Goal: Task Accomplishment & Management: Manage account settings

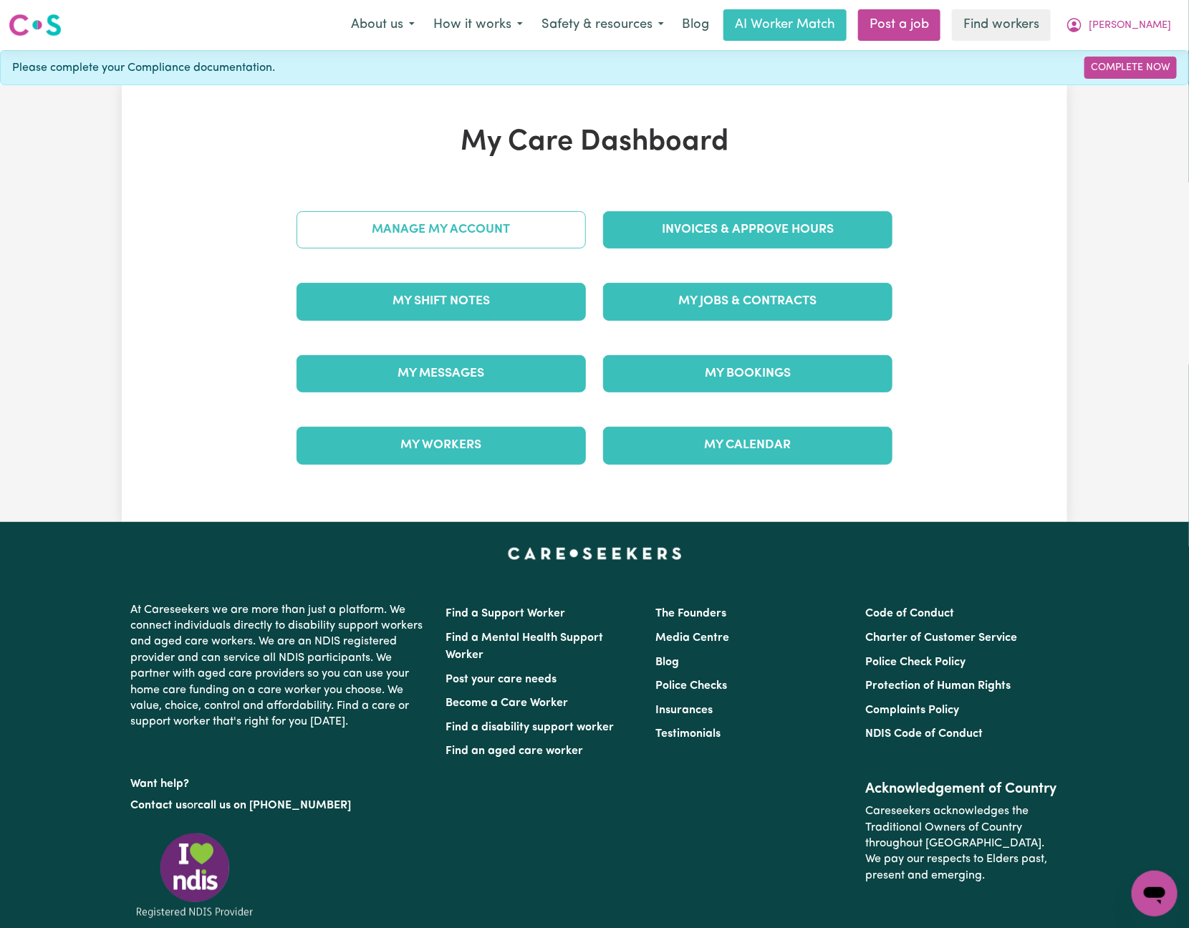
click at [544, 243] on link "Manage My Account" at bounding box center [440, 229] width 289 height 37
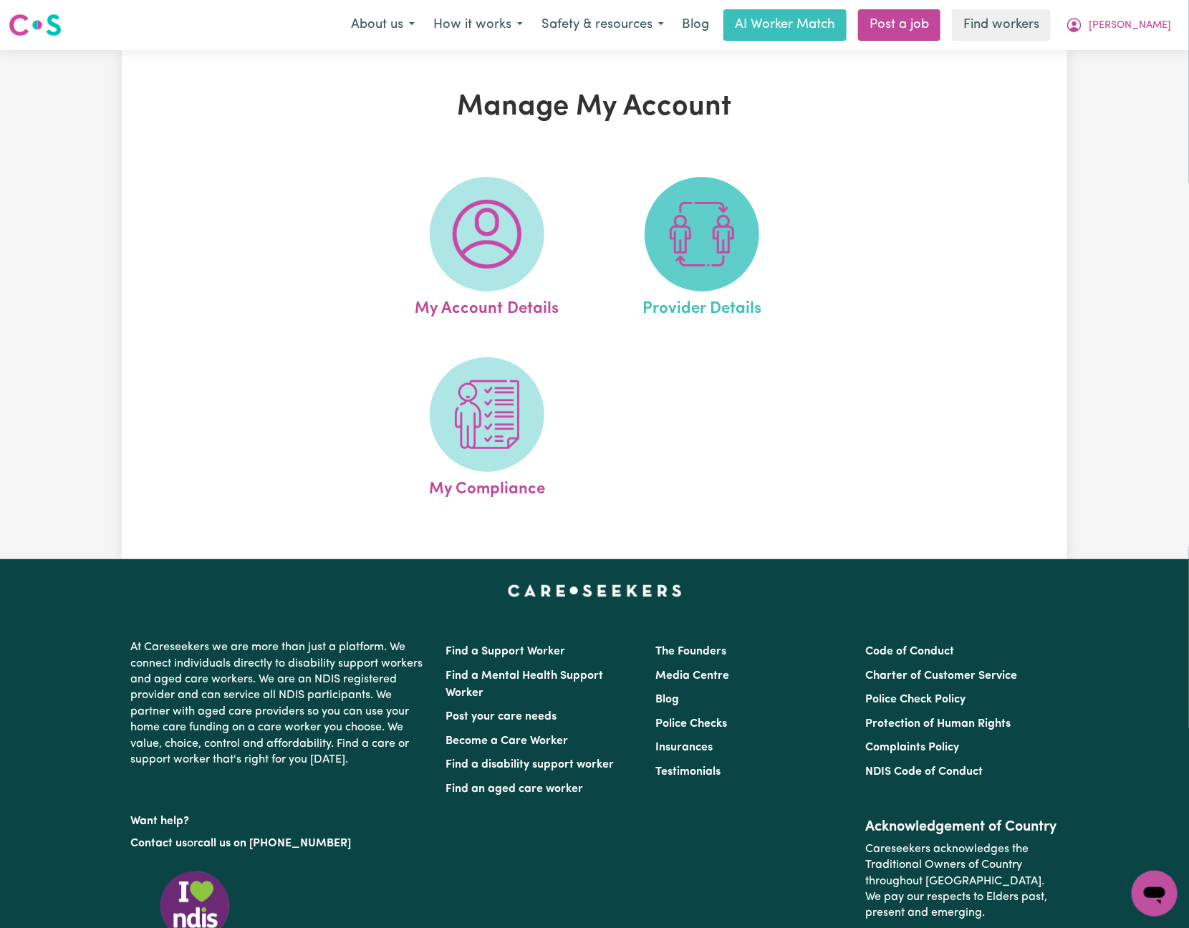
click at [677, 276] on span at bounding box center [702, 234] width 115 height 115
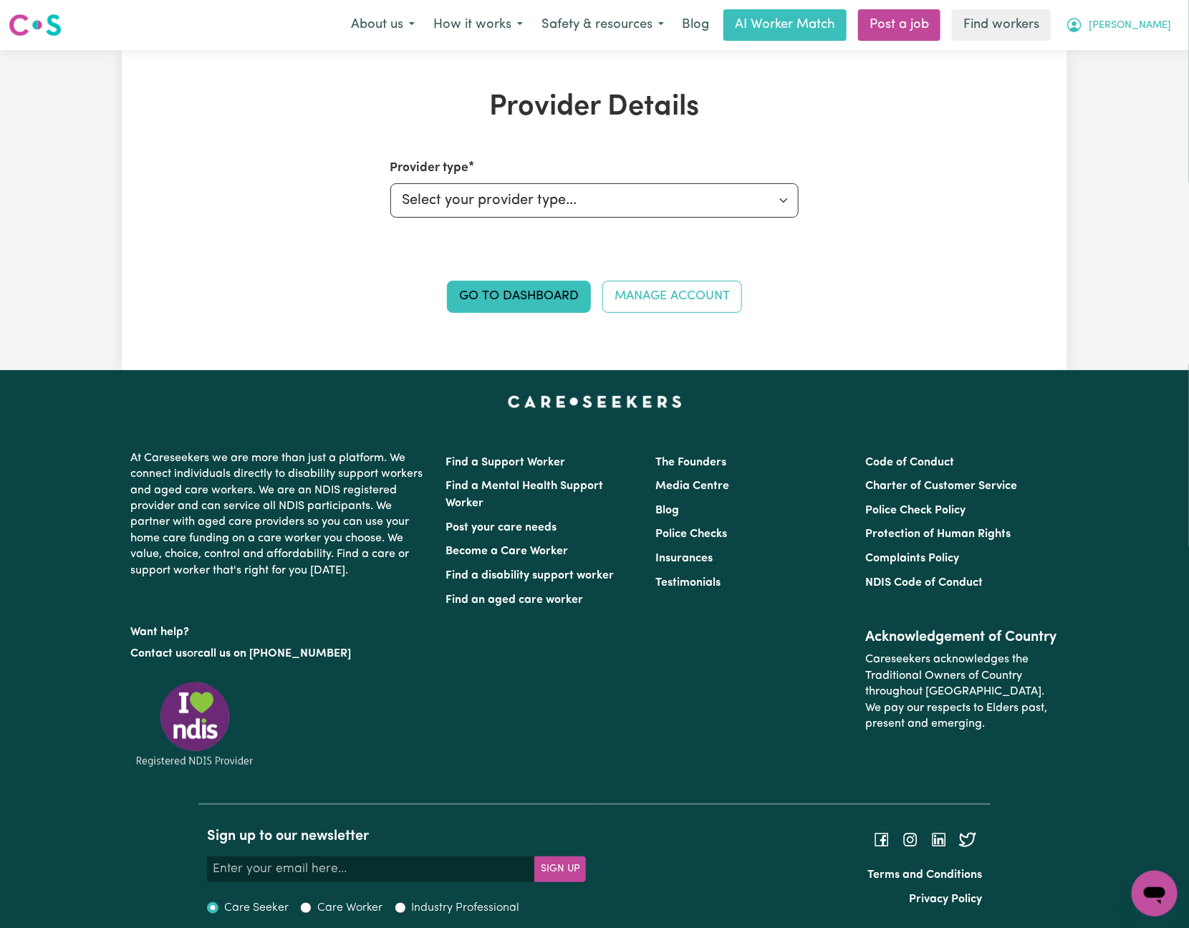
click at [1134, 24] on span "[PERSON_NAME]" at bounding box center [1129, 26] width 82 height 16
click at [1139, 49] on link "My Dashboard" at bounding box center [1122, 55] width 113 height 27
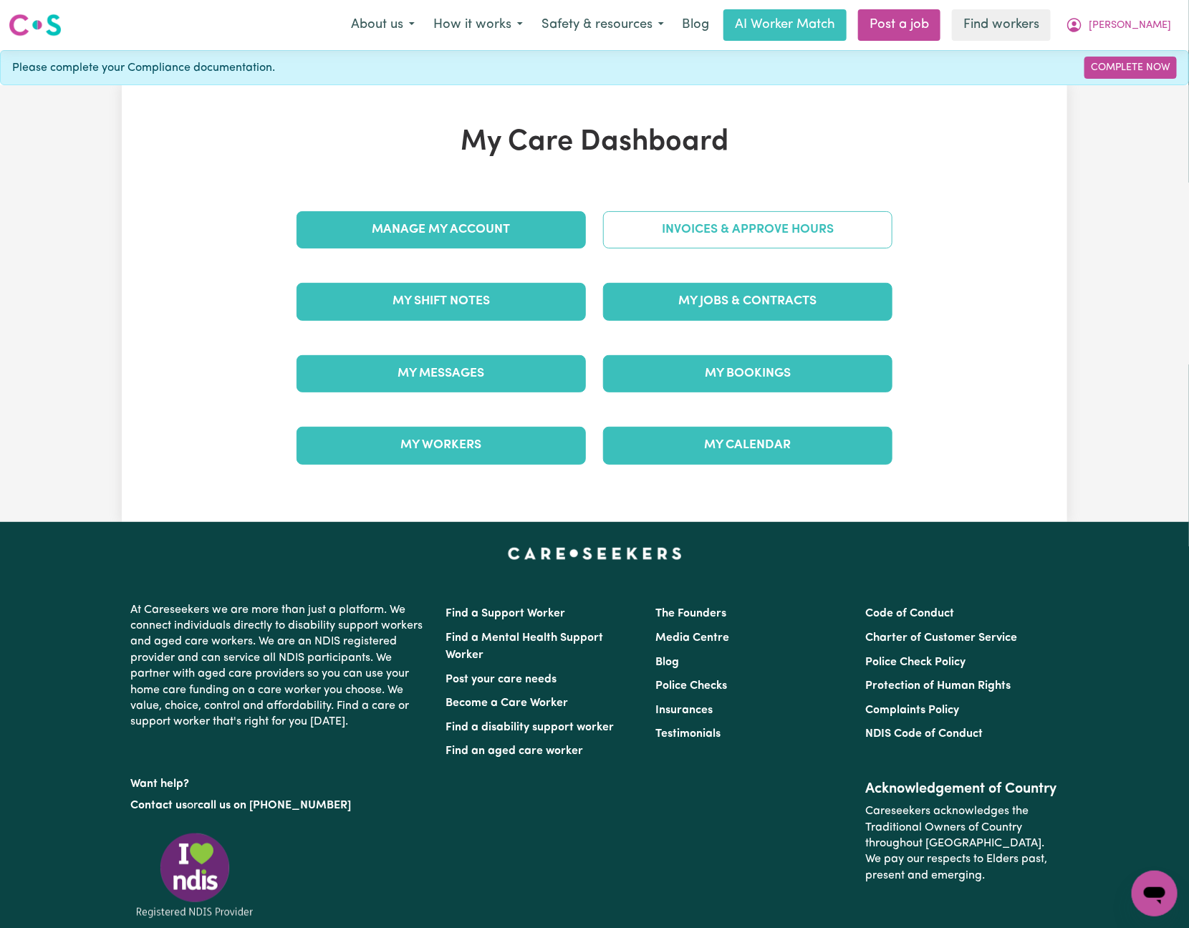
click at [786, 209] on div "Invoices & Approve Hours" at bounding box center [747, 230] width 306 height 72
click at [783, 221] on link "Invoices & Approve Hours" at bounding box center [747, 229] width 289 height 37
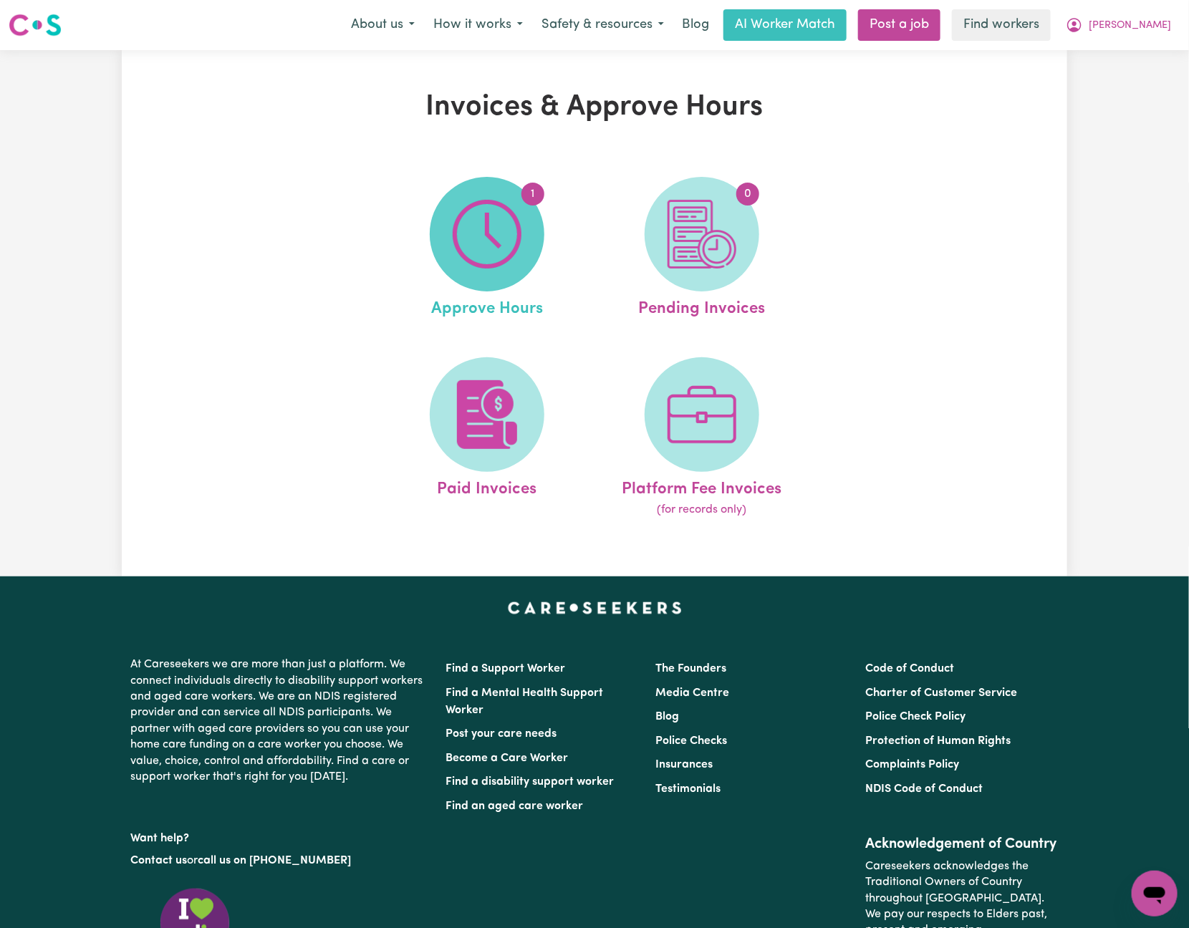
click at [521, 238] on img at bounding box center [487, 234] width 69 height 69
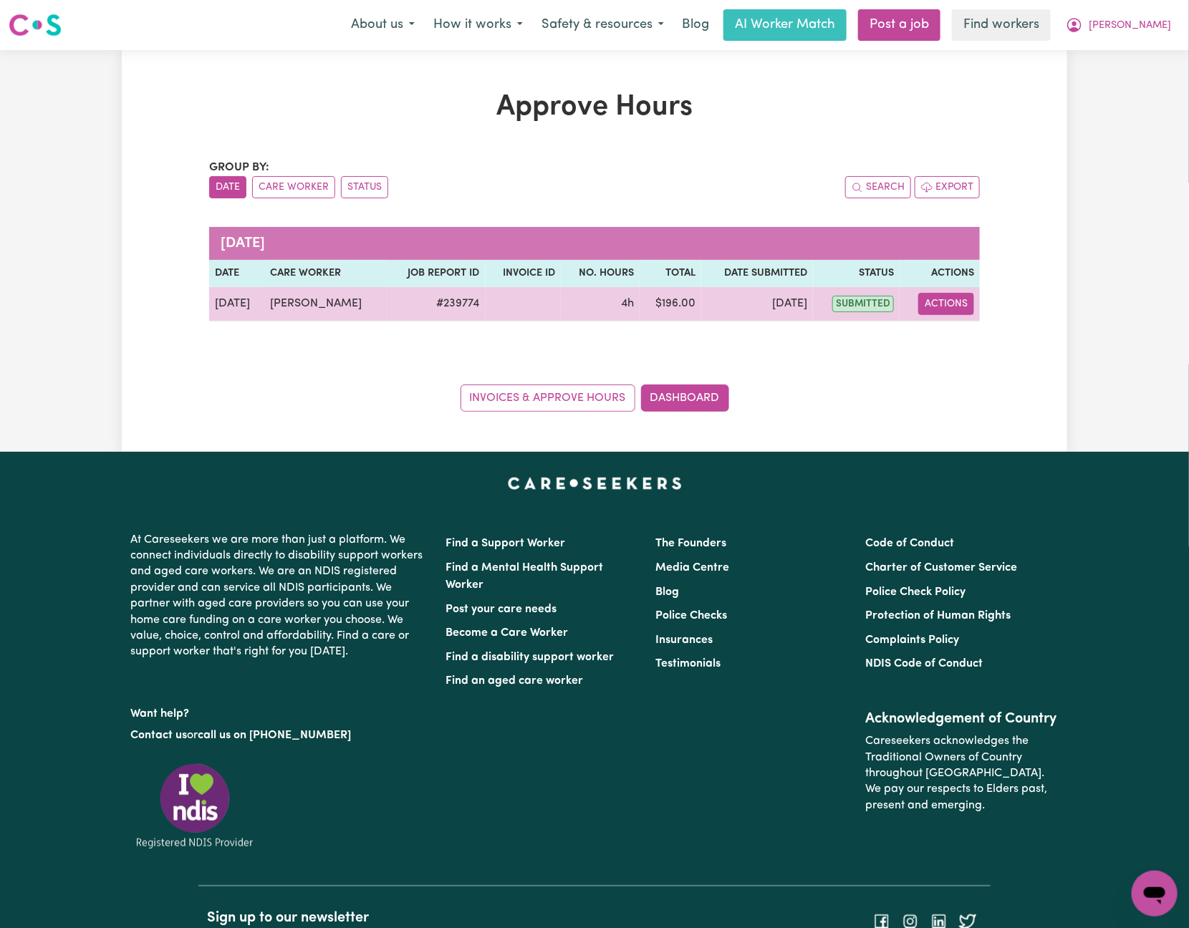
click at [948, 309] on button "Actions" at bounding box center [946, 304] width 56 height 22
click at [970, 339] on link "View Job Report" at bounding box center [982, 338] width 122 height 29
select select "pm"
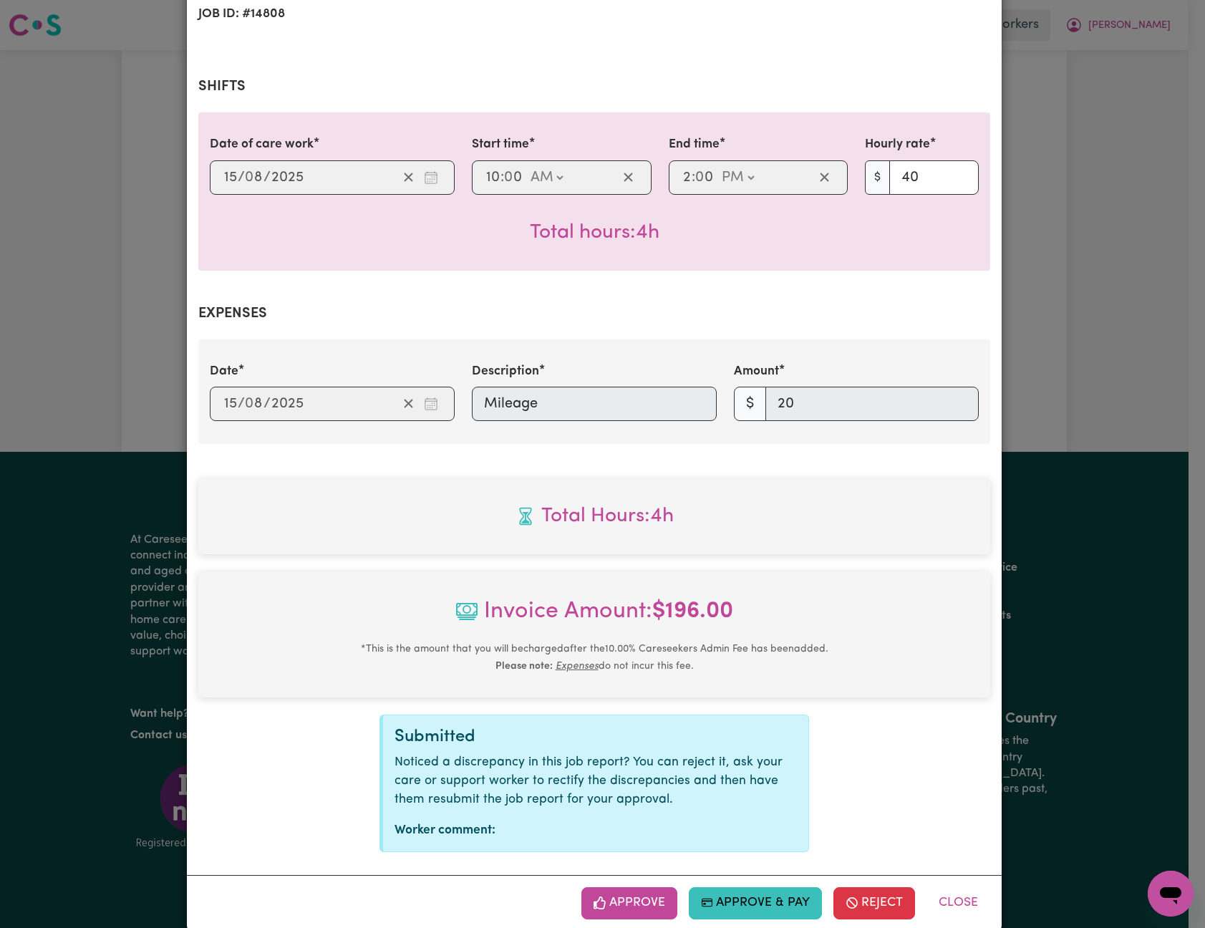
scroll to position [286, 0]
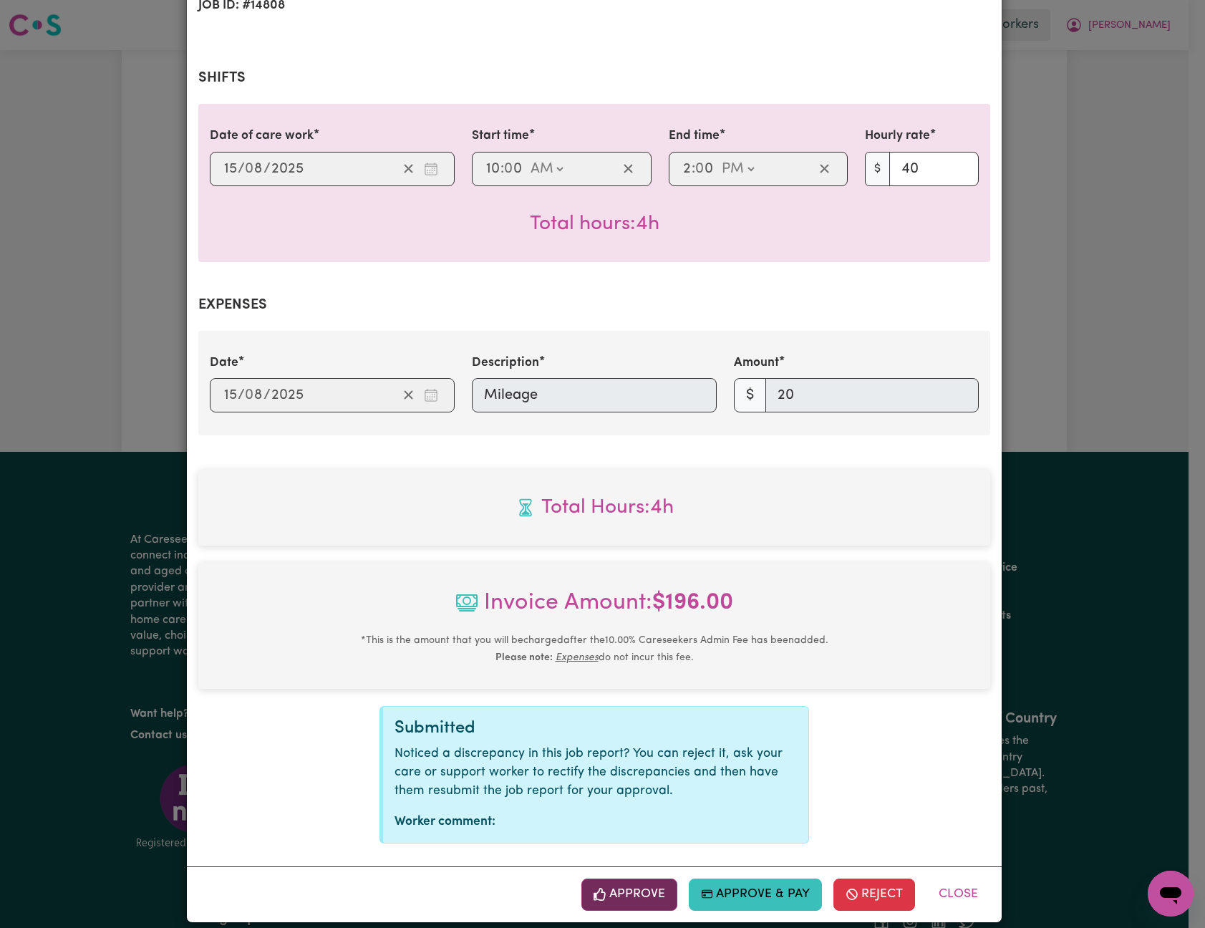
click at [647, 884] on button "Approve" at bounding box center [629, 895] width 96 height 32
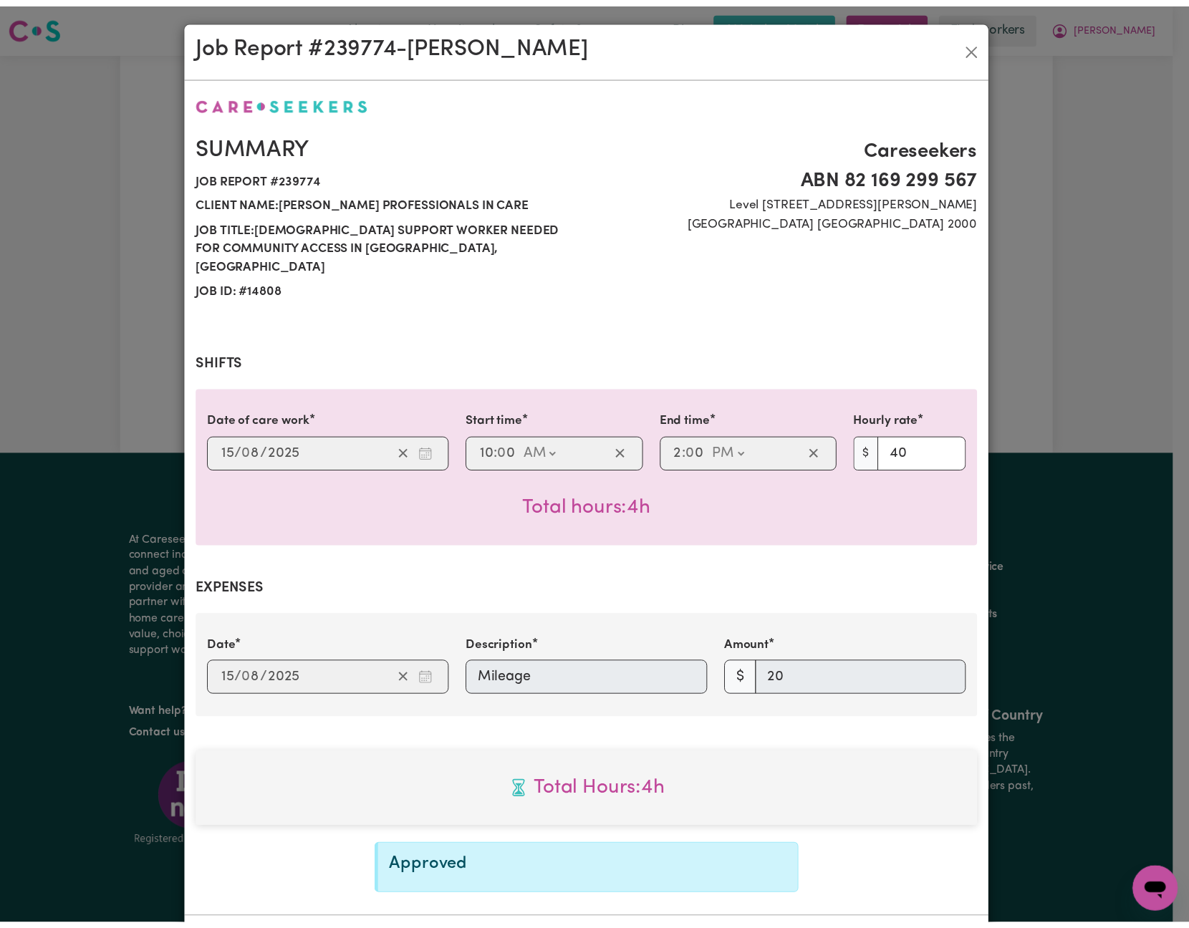
scroll to position [0, 0]
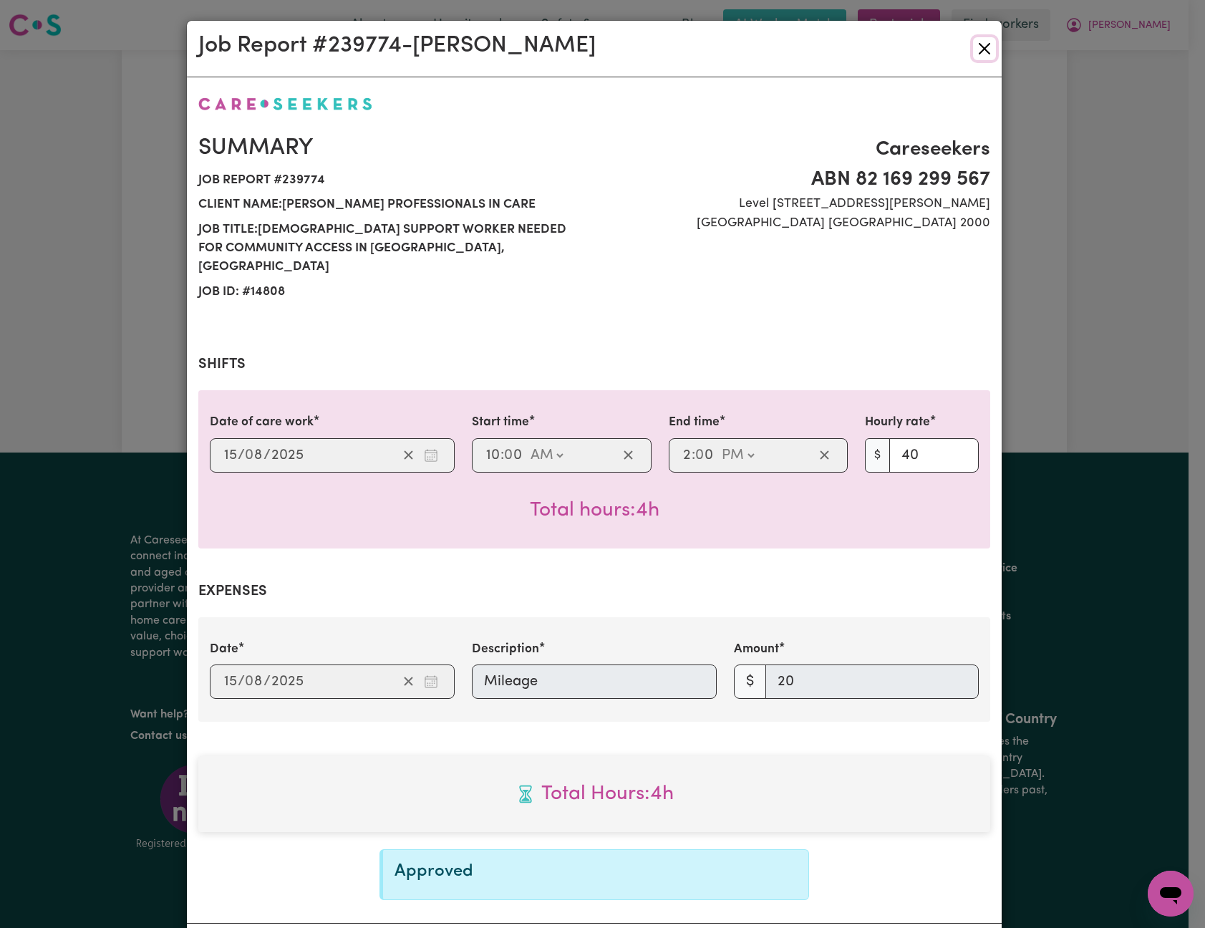
click at [977, 45] on button "Close" at bounding box center [984, 48] width 23 height 23
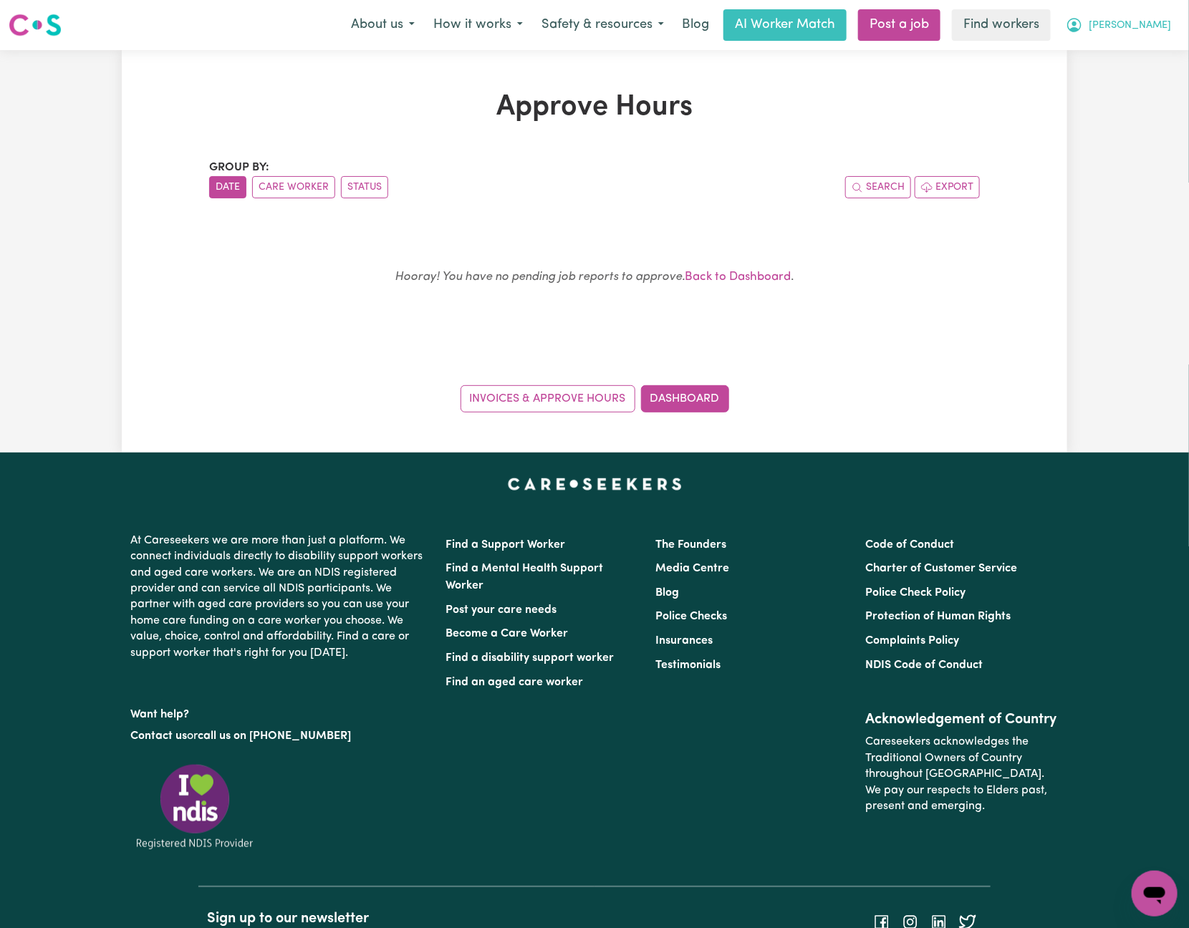
click at [1139, 24] on span "[PERSON_NAME]" at bounding box center [1129, 26] width 82 height 16
click at [1147, 45] on link "My Dashboard" at bounding box center [1122, 55] width 113 height 27
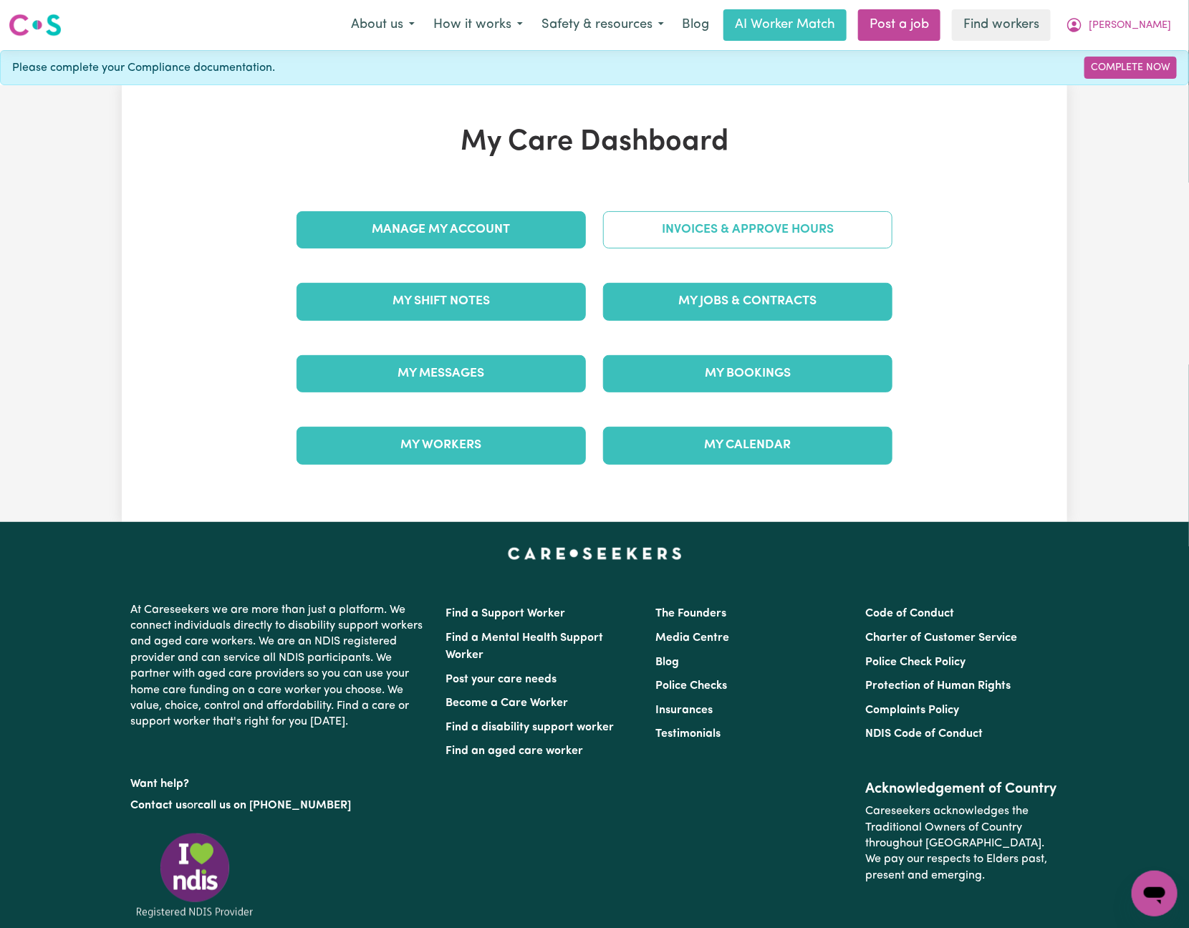
drag, startPoint x: 757, startPoint y: 206, endPoint x: 759, endPoint y: 215, distance: 8.9
click at [757, 209] on div "Invoices & Approve Hours" at bounding box center [747, 230] width 306 height 72
click at [763, 228] on link "Invoices & Approve Hours" at bounding box center [747, 229] width 289 height 37
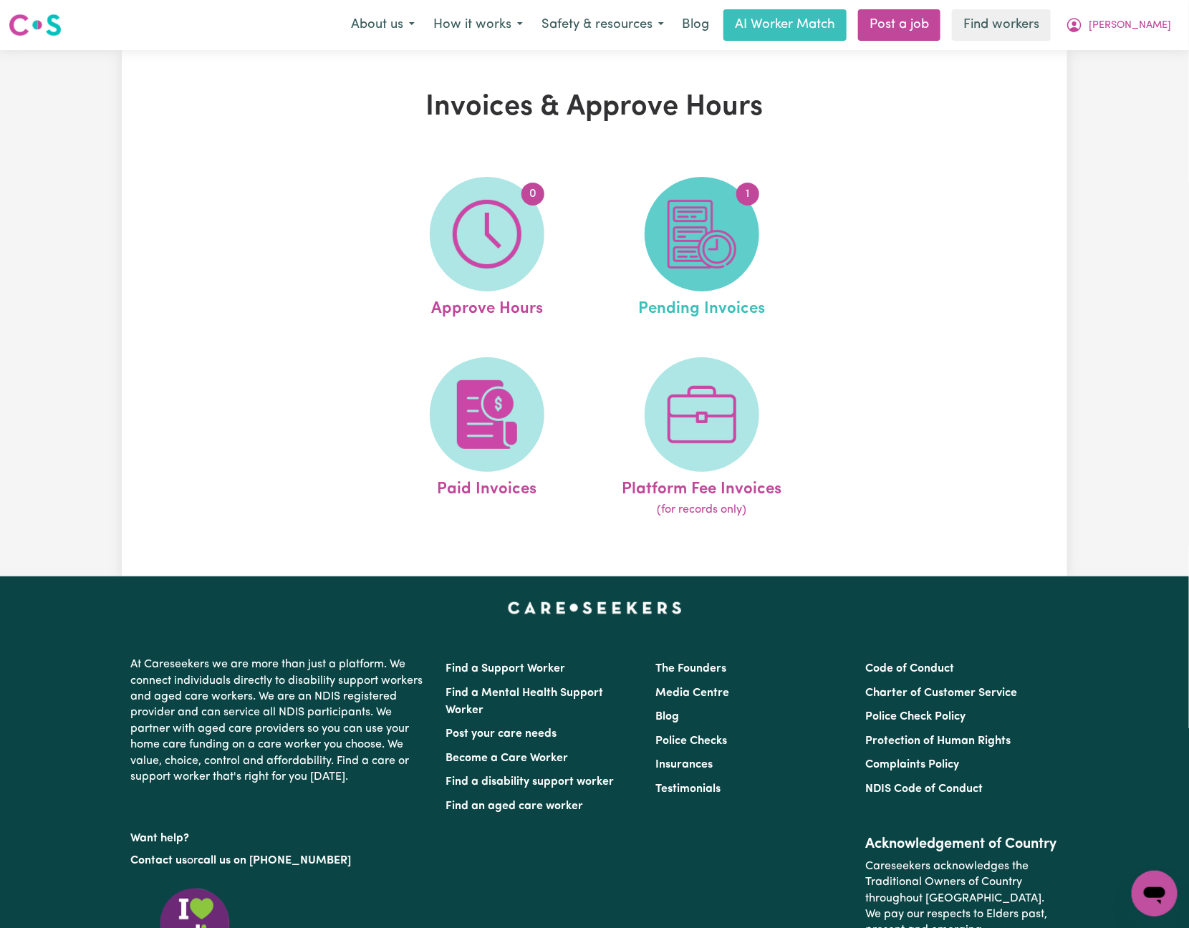
click at [709, 237] on img at bounding box center [701, 234] width 69 height 69
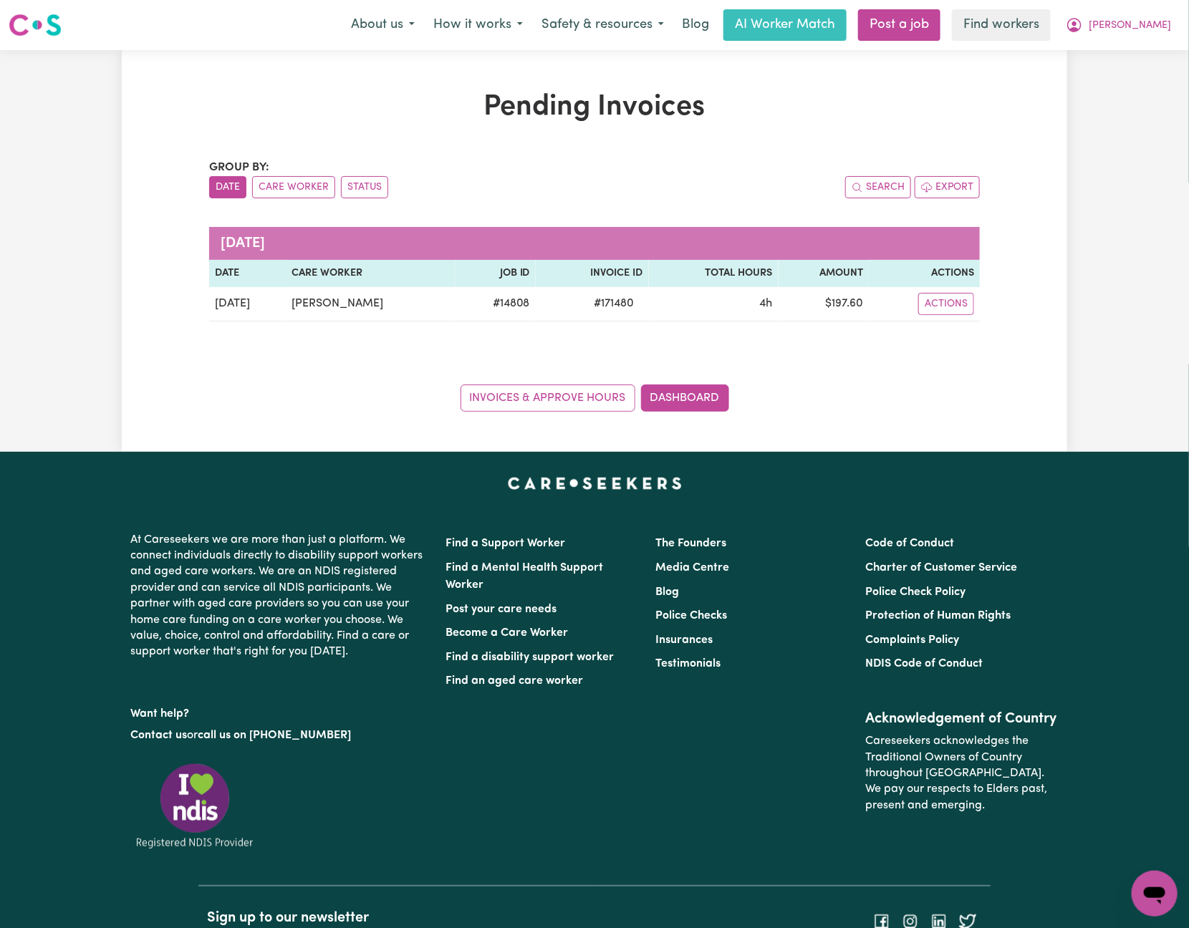
drag, startPoint x: 400, startPoint y: 368, endPoint x: 643, endPoint y: 340, distance: 244.4
click at [405, 368] on div "Group by: Date Care Worker Status Search Export [DATE] Date Care Worker Job ID …" at bounding box center [594, 285] width 771 height 253
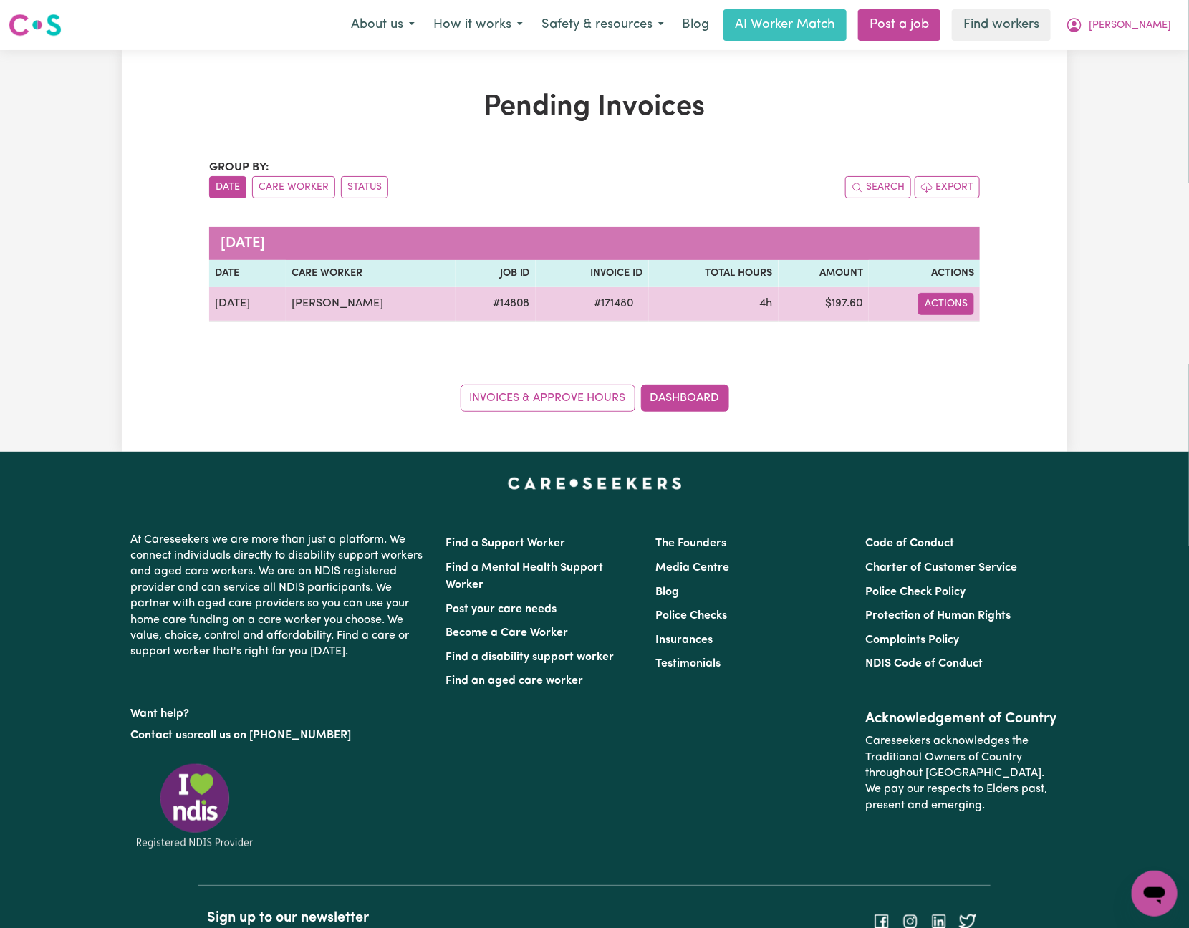
click at [935, 308] on button "Actions" at bounding box center [946, 304] width 56 height 22
click at [957, 338] on link "Download Invoice" at bounding box center [989, 338] width 131 height 29
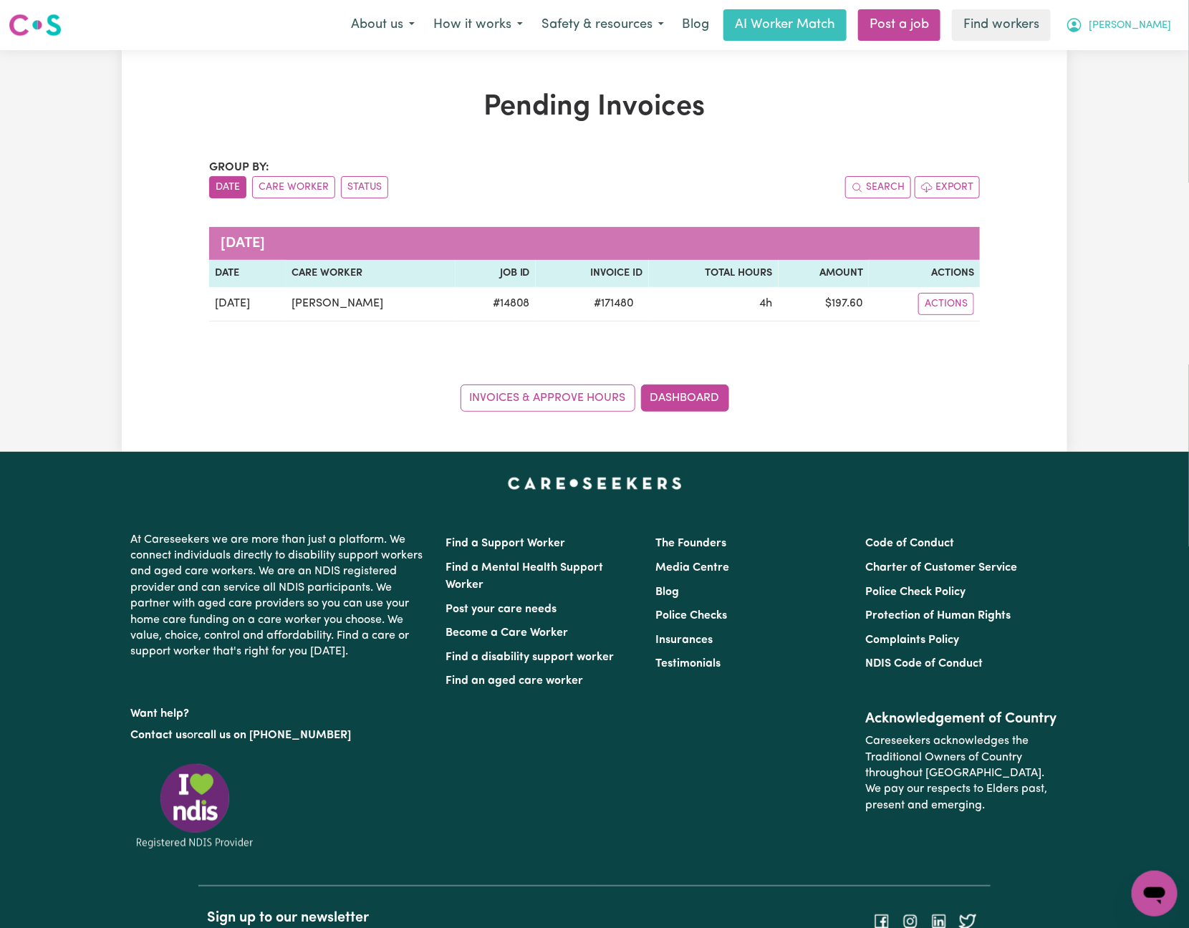
click at [1133, 22] on span "[PERSON_NAME]" at bounding box center [1129, 26] width 82 height 16
click at [1115, 73] on link "Logout" at bounding box center [1122, 82] width 113 height 27
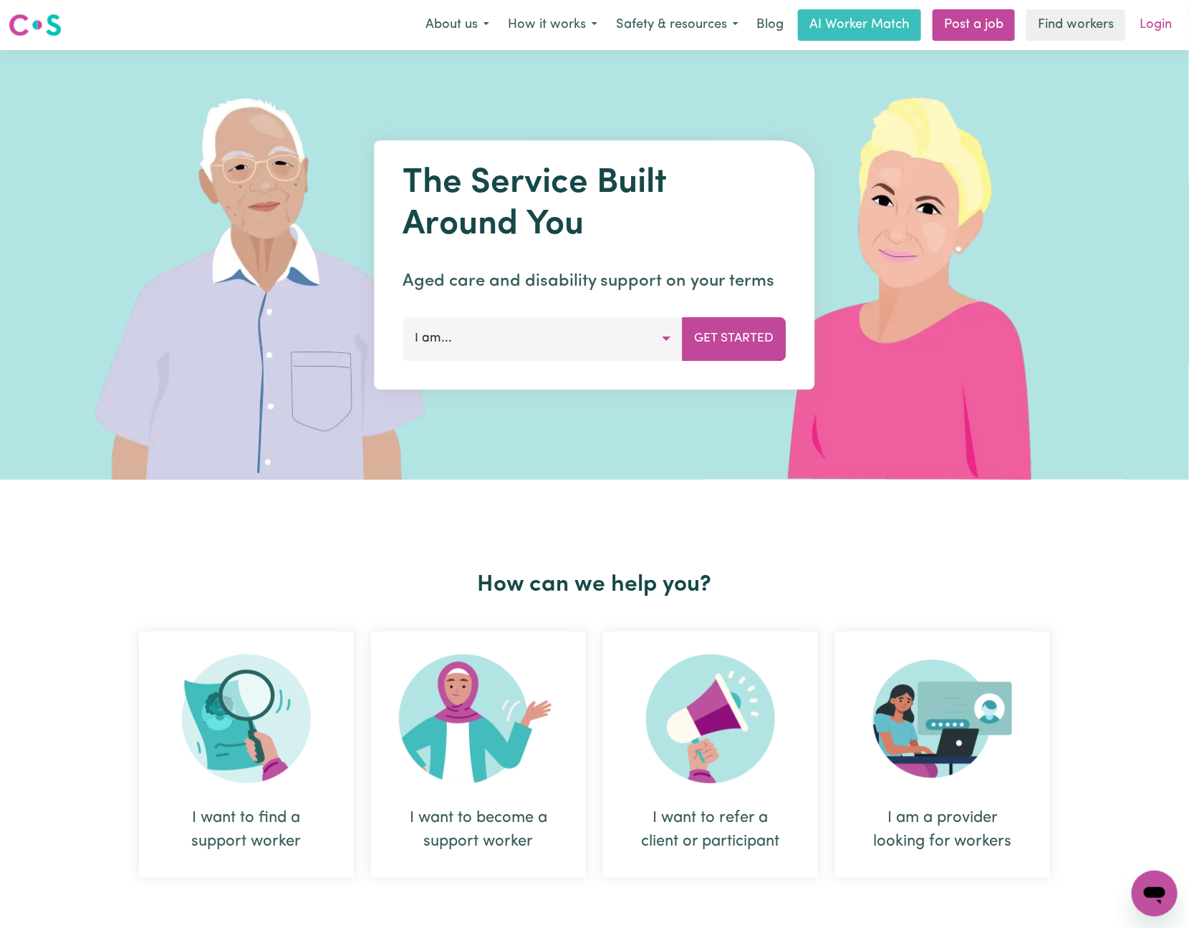
click at [1137, 29] on link "Login" at bounding box center [1155, 25] width 49 height 32
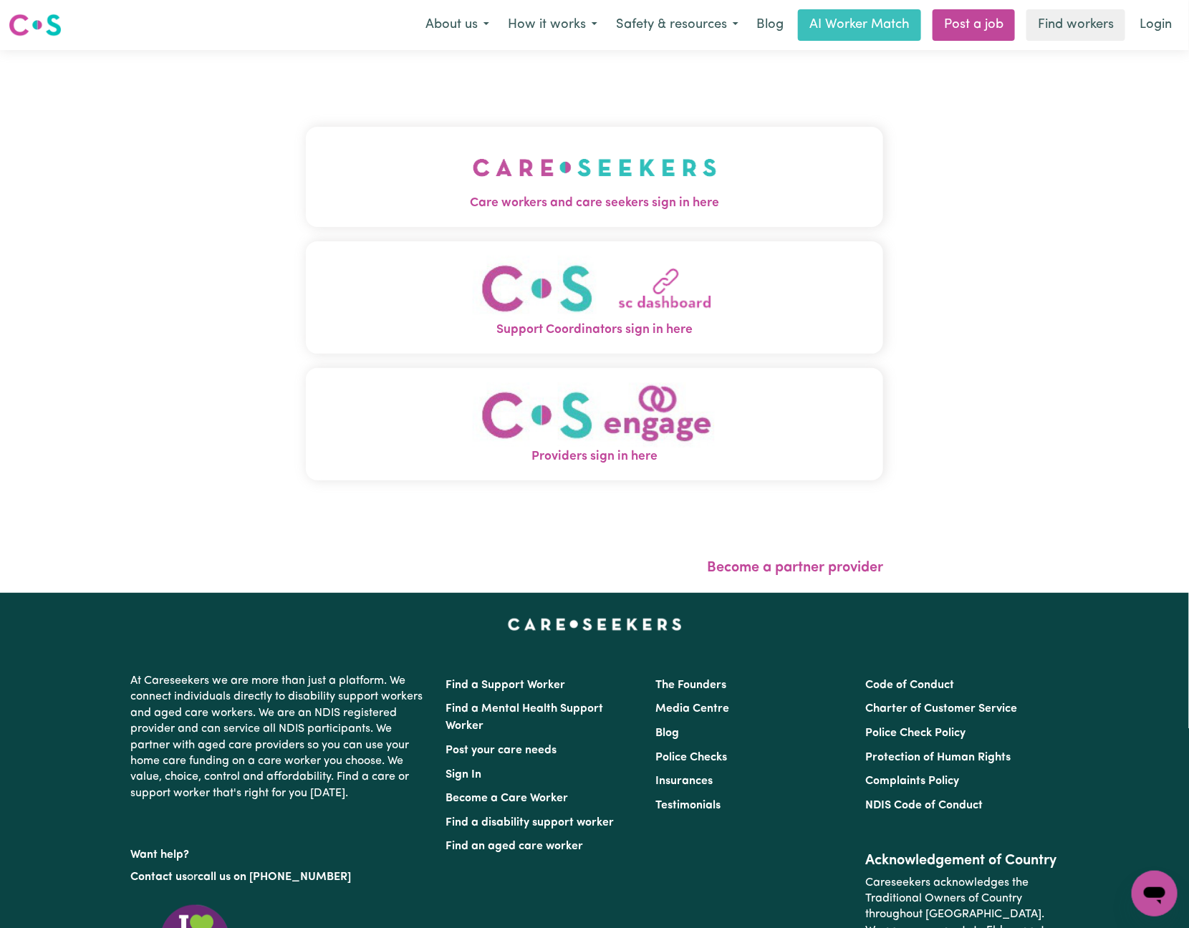
click at [473, 161] on img "Care workers and care seekers sign in here" at bounding box center [595, 167] width 244 height 53
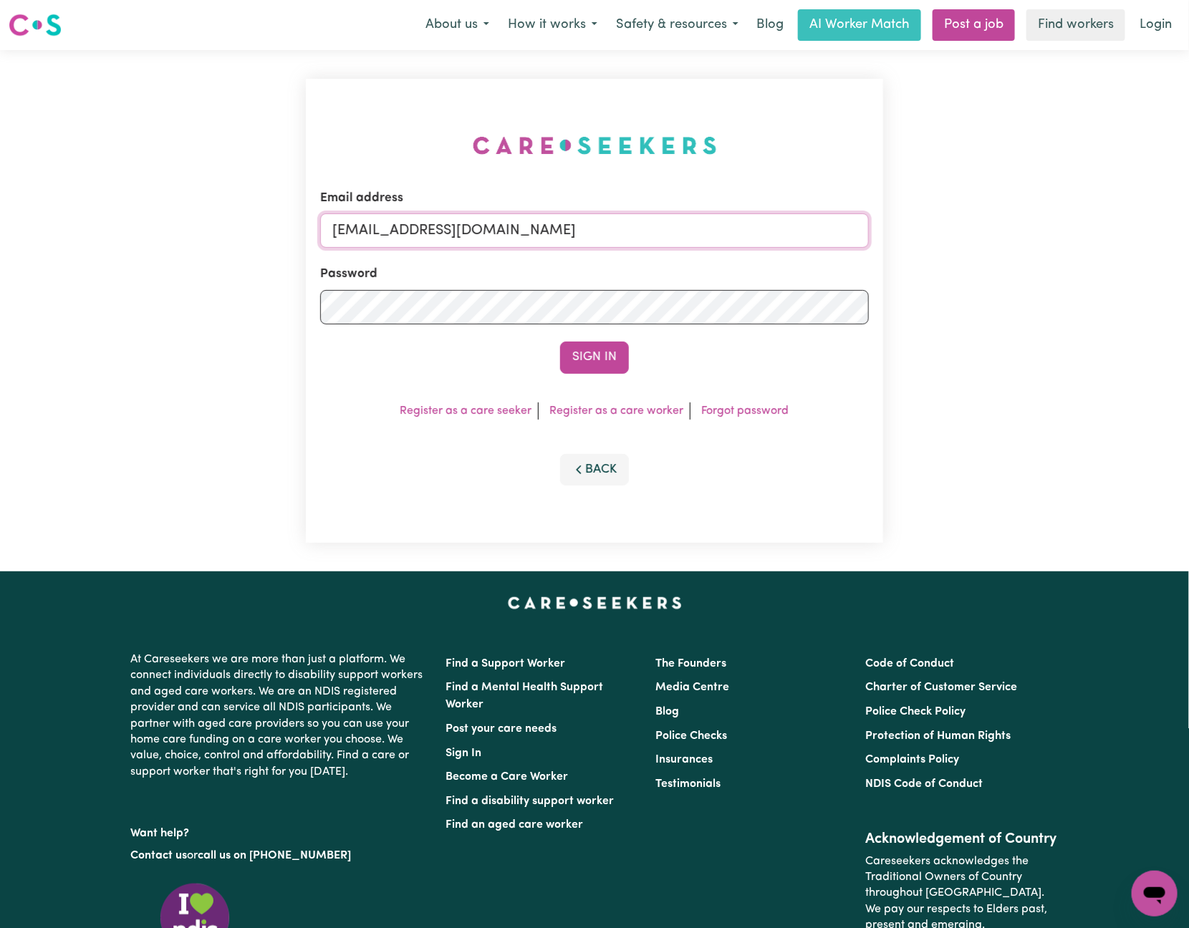
drag, startPoint x: 408, startPoint y: 228, endPoint x: 1182, endPoint y: 223, distance: 773.4
click at [1182, 223] on div "Email address [EMAIL_ADDRESS][DOMAIN_NAME] Password Sign In Register as a care …" at bounding box center [594, 310] width 1189 height 521
paste input "AnhTranFQC"
type input "[EMAIL_ADDRESS][DOMAIN_NAME]"
click at [560, 342] on button "Sign In" at bounding box center [594, 358] width 69 height 32
